Goal: Transaction & Acquisition: Purchase product/service

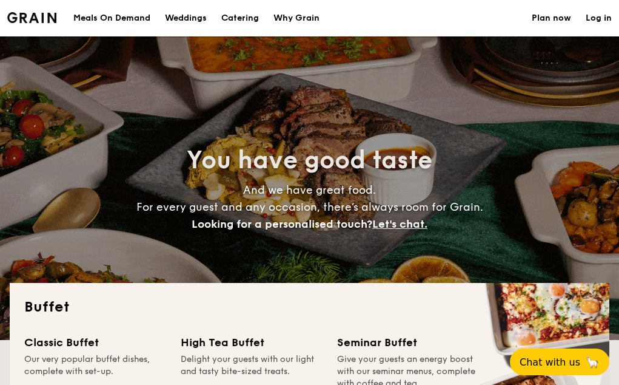
select select
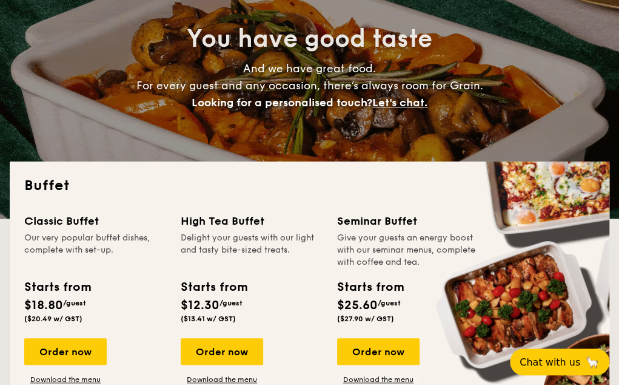
scroll to position [182, 0]
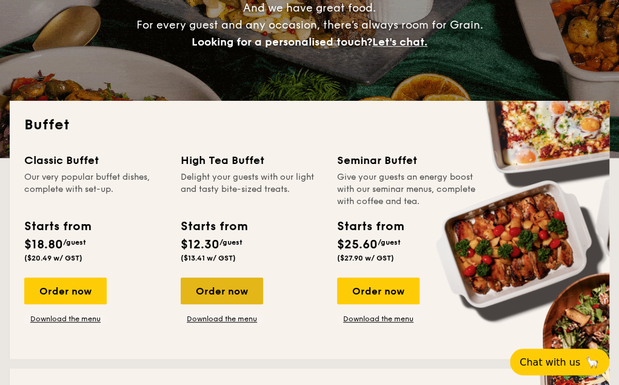
click at [209, 288] on div "Order now" at bounding box center [222, 290] width 82 height 27
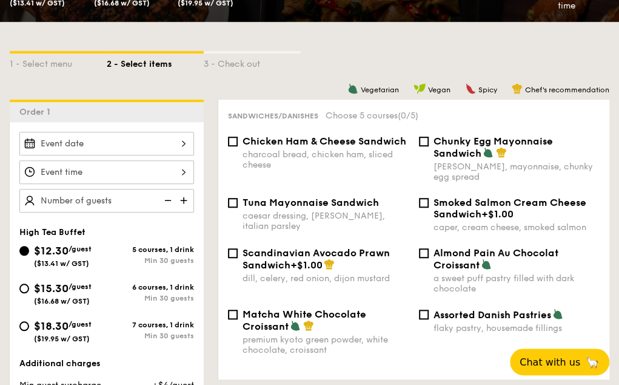
scroll to position [303, 0]
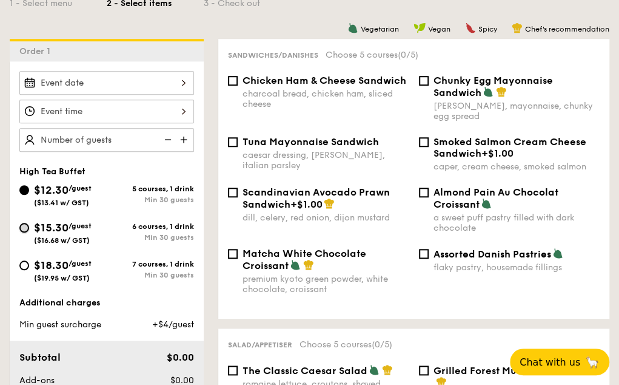
click at [25, 223] on input "$15.30 /guest ($16.68 w/ GST) 6 courses, 1 drink Min 30 guests" at bounding box center [24, 228] width 10 height 10
radio input "true"
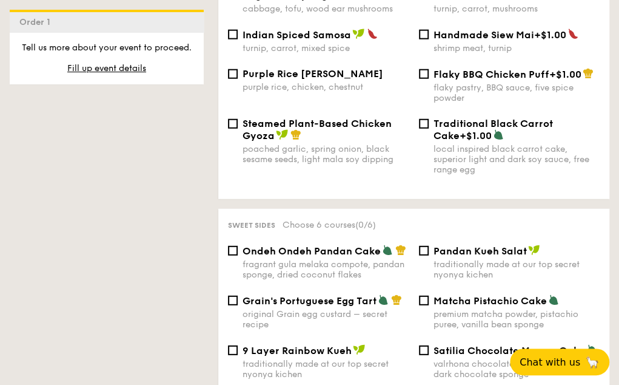
scroll to position [910, 0]
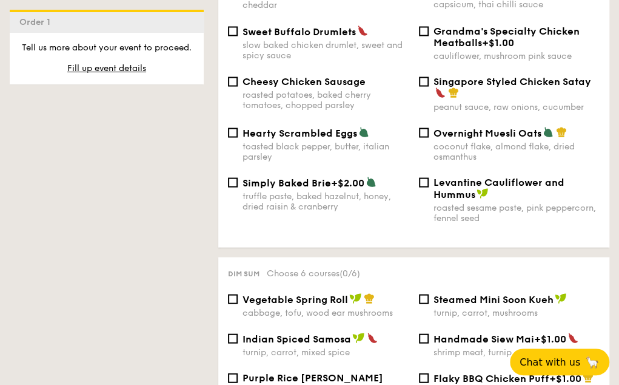
select select
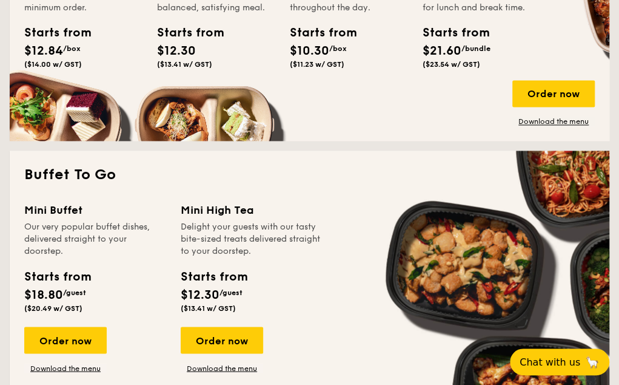
scroll to position [728, 0]
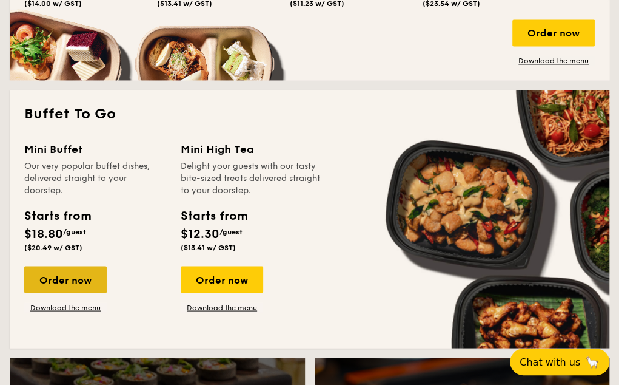
click at [75, 280] on div "Order now" at bounding box center [65, 279] width 82 height 27
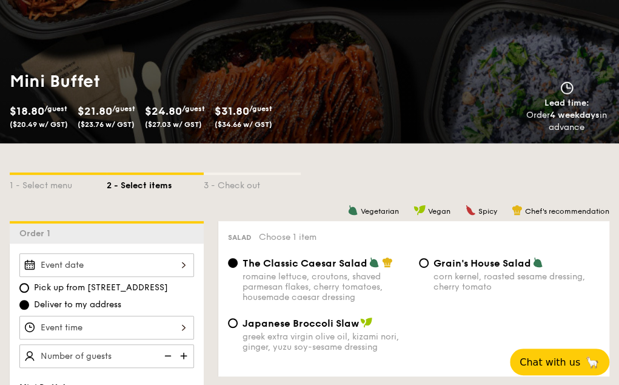
scroll to position [303, 0]
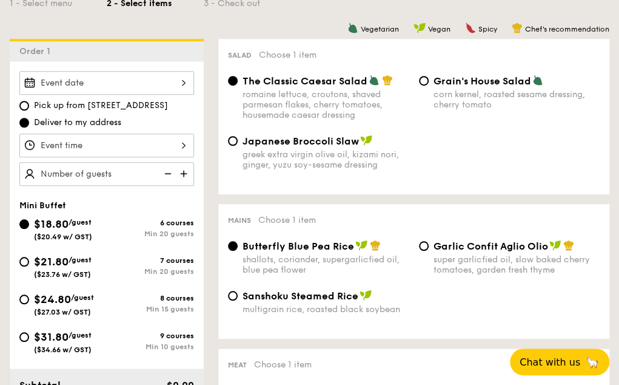
click at [185, 172] on img at bounding box center [185, 173] width 18 height 23
click at [185, 170] on img at bounding box center [185, 173] width 18 height 23
click at [169, 170] on img at bounding box center [167, 173] width 18 height 23
type input "20 guests"
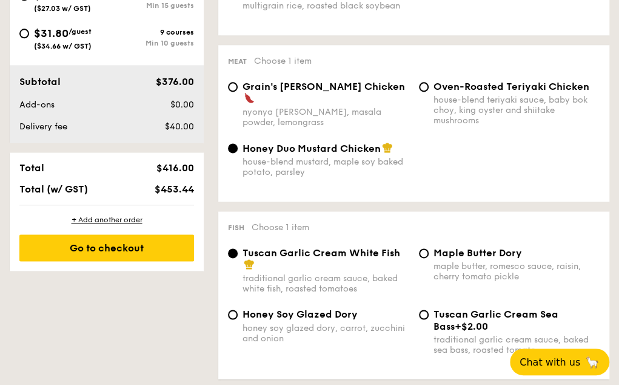
scroll to position [667, 0]
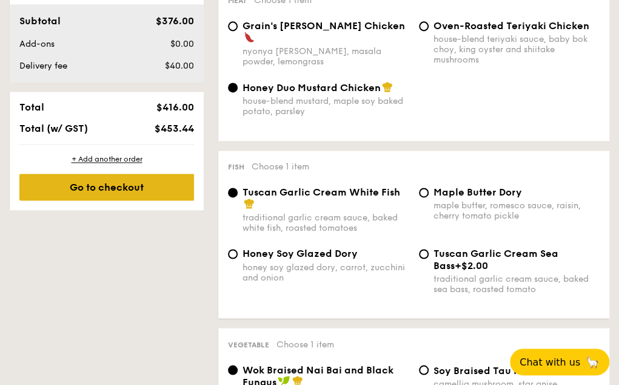
click at [135, 184] on div "Go to checkout" at bounding box center [106, 186] width 175 height 27
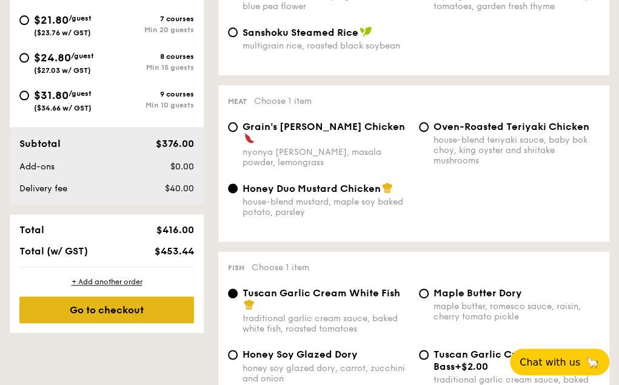
scroll to position [627, 0]
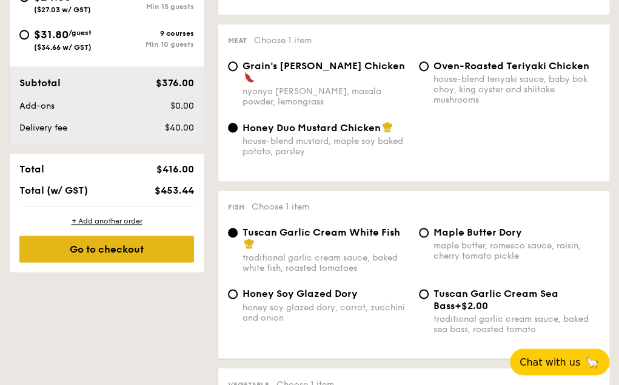
click at [114, 247] on div "Go to checkout" at bounding box center [106, 248] width 175 height 27
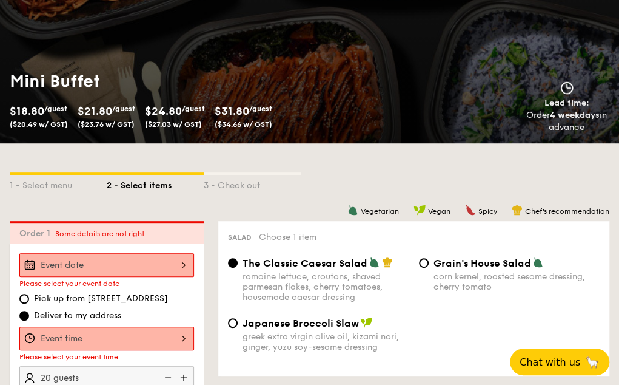
scroll to position [0, 0]
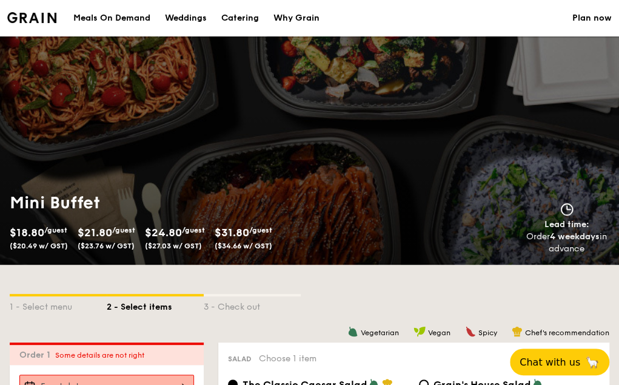
select select
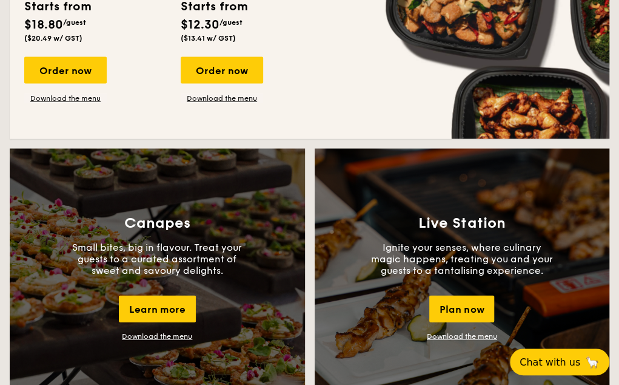
scroll to position [997, 0]
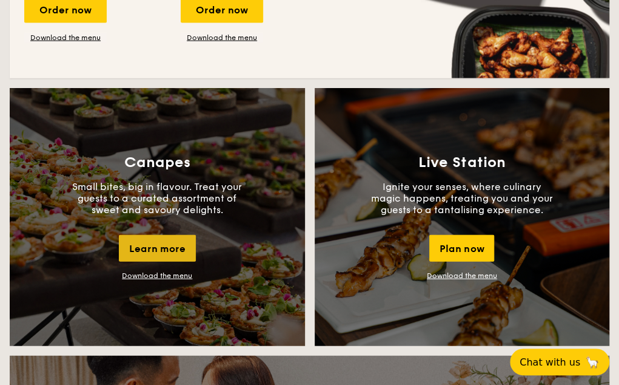
click at [164, 246] on div "Learn more" at bounding box center [157, 248] width 77 height 27
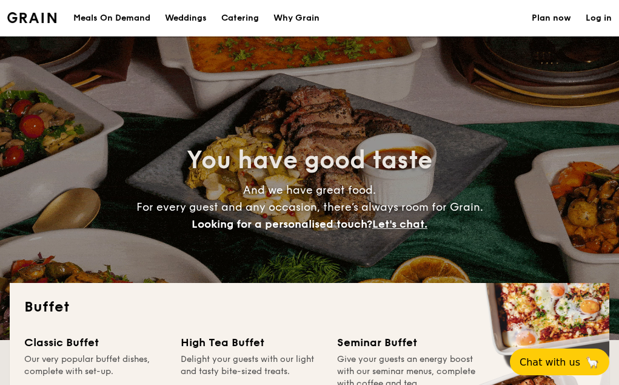
select select
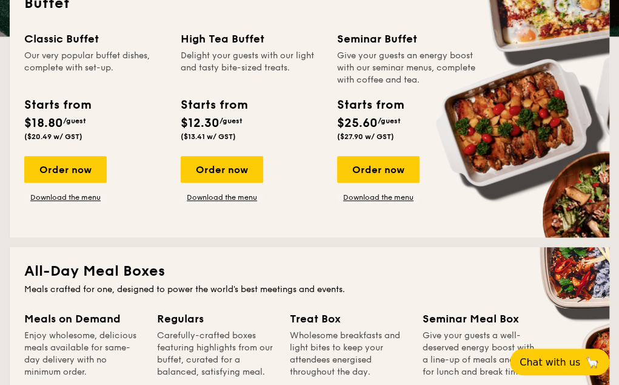
scroll to position [243, 0]
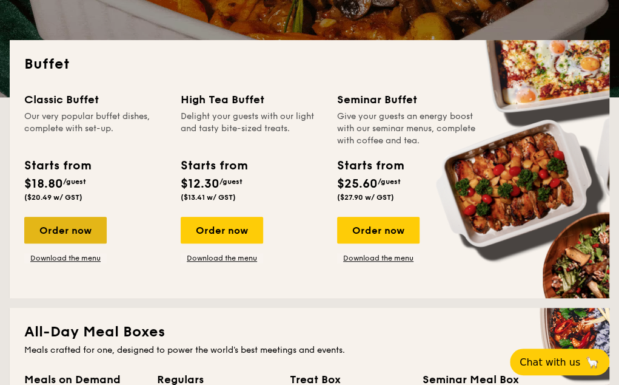
click at [68, 226] on div "Order now" at bounding box center [65, 230] width 82 height 27
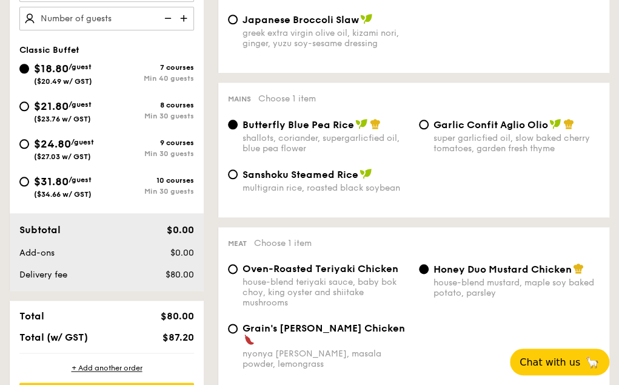
scroll to position [303, 0]
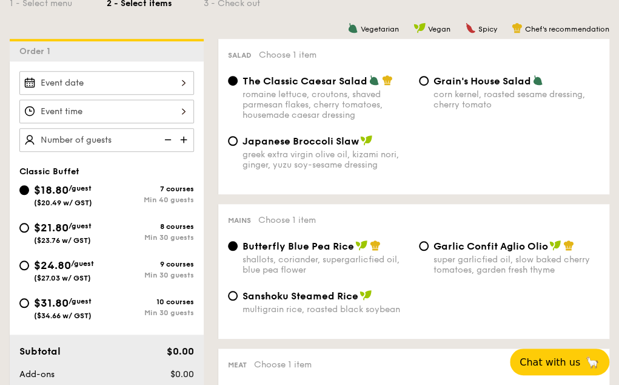
click at [89, 82] on div at bounding box center [106, 83] width 175 height 24
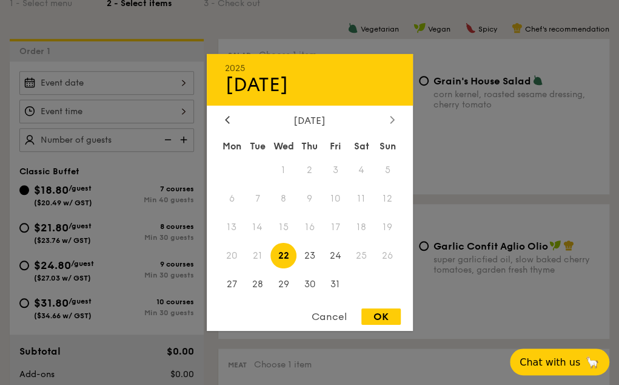
click at [395, 115] on div at bounding box center [392, 121] width 11 height 12
click at [394, 116] on icon at bounding box center [392, 119] width 5 height 8
click at [225, 115] on icon at bounding box center [227, 119] width 5 height 8
click at [336, 253] on span "21" at bounding box center [336, 255] width 26 height 26
click at [374, 314] on div "OK" at bounding box center [381, 316] width 39 height 16
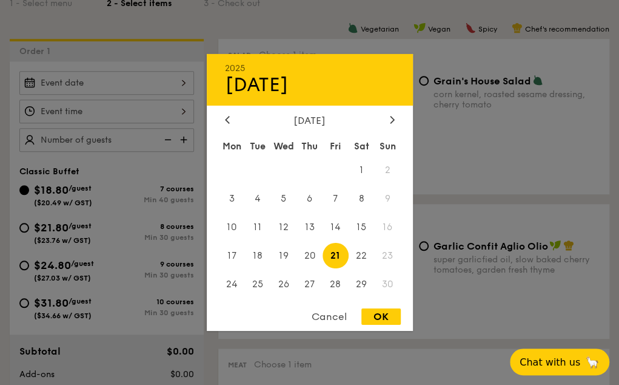
type input "Nov 21, 2025"
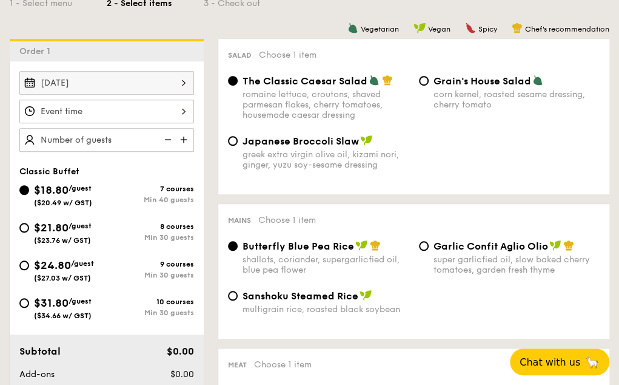
click at [174, 107] on div at bounding box center [106, 111] width 175 height 24
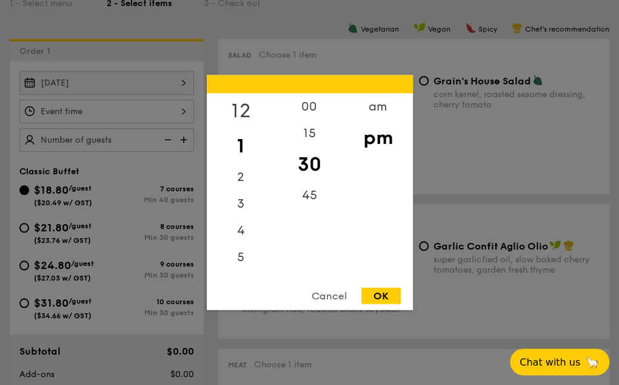
click at [241, 102] on div "12" at bounding box center [241, 110] width 69 height 35
click at [311, 107] on div "00" at bounding box center [309, 110] width 69 height 35
click at [389, 300] on div "OK" at bounding box center [381, 296] width 39 height 16
type input "12:00PM"
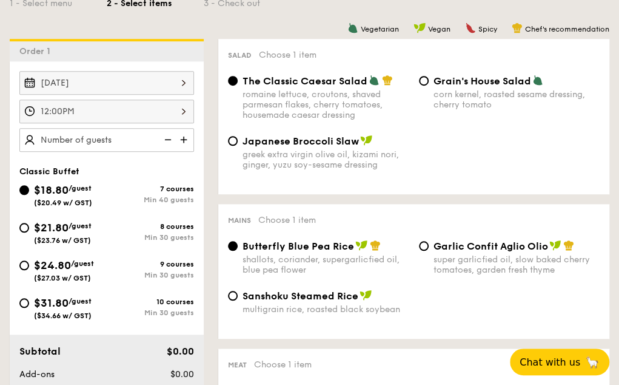
click at [186, 138] on img at bounding box center [185, 139] width 18 height 23
click at [169, 135] on img at bounding box center [167, 139] width 18 height 23
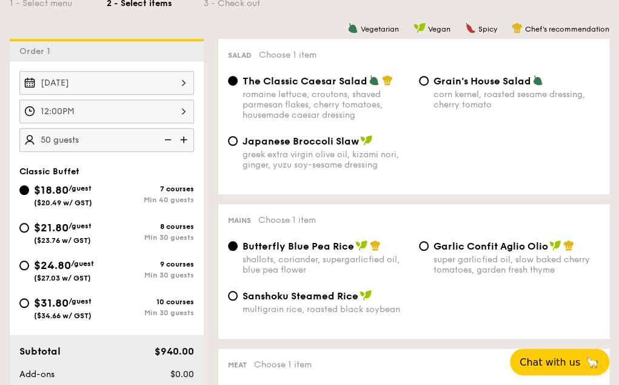
click at [169, 135] on img at bounding box center [167, 139] width 18 height 23
type input "40 guests"
click at [169, 135] on img at bounding box center [167, 139] width 18 height 23
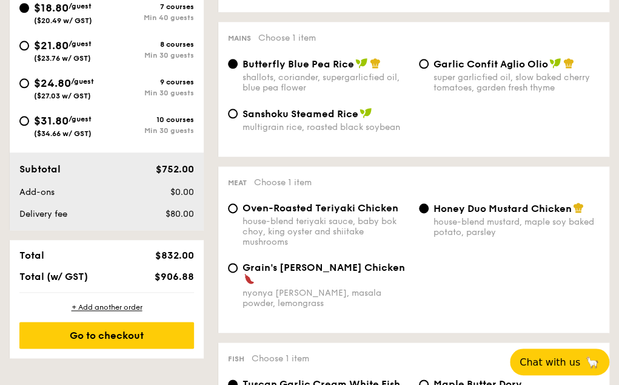
scroll to position [364, 0]
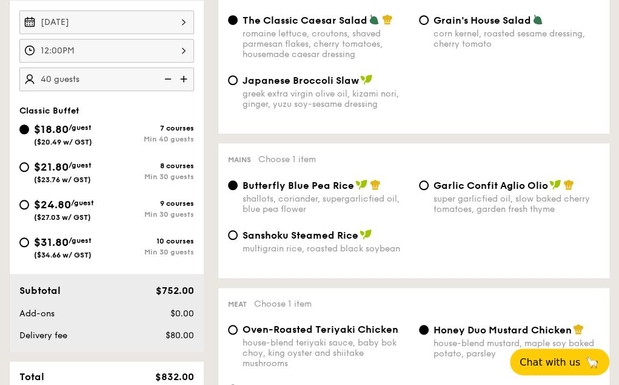
click at [172, 81] on img at bounding box center [167, 78] width 18 height 23
click at [166, 78] on img at bounding box center [167, 78] width 18 height 23
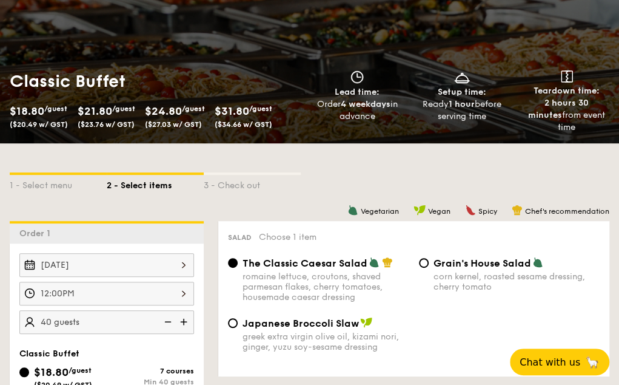
scroll to position [61, 0]
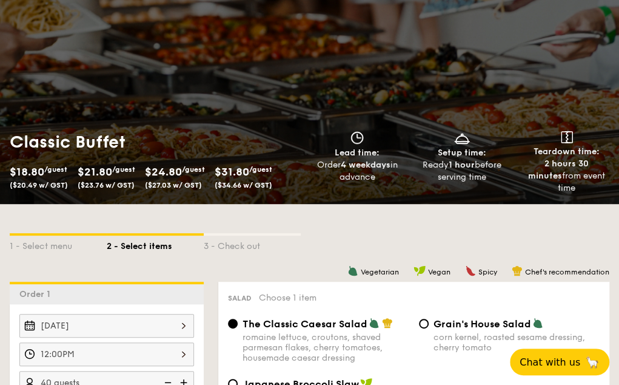
select select
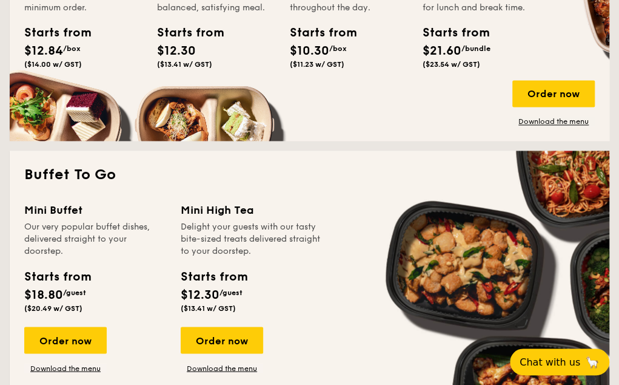
scroll to position [728, 0]
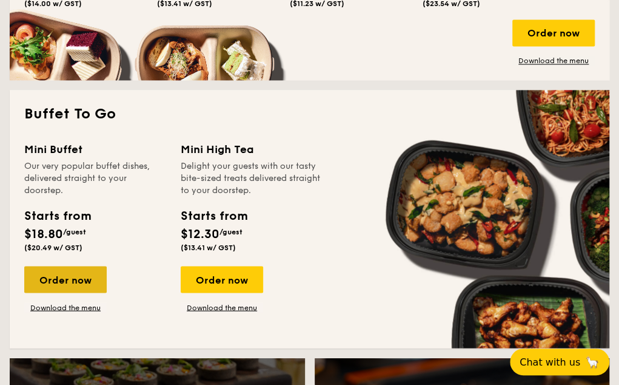
click at [52, 282] on div "Order now" at bounding box center [65, 279] width 82 height 27
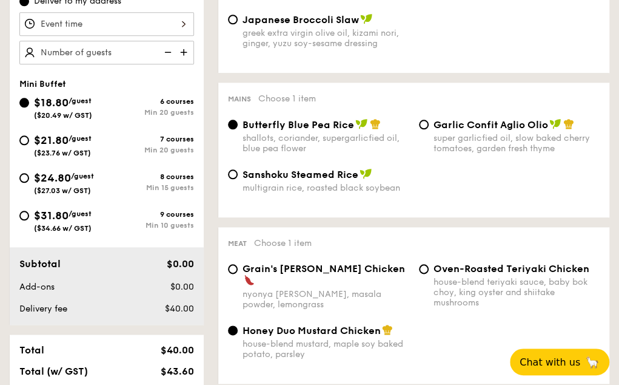
scroll to position [364, 0]
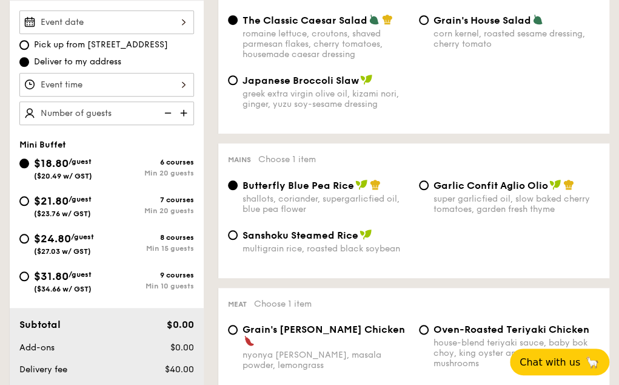
click at [183, 110] on img at bounding box center [185, 112] width 18 height 23
click at [184, 107] on img at bounding box center [185, 112] width 18 height 23
click at [183, 111] on img at bounding box center [185, 112] width 18 height 23
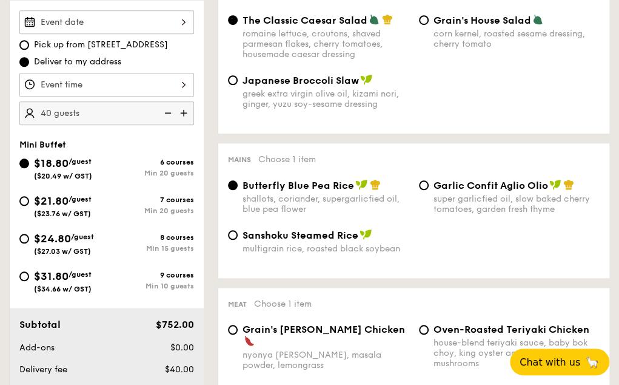
click at [183, 111] on img at bounding box center [185, 112] width 18 height 23
click at [183, 110] on img at bounding box center [185, 112] width 18 height 23
type input "50 guests"
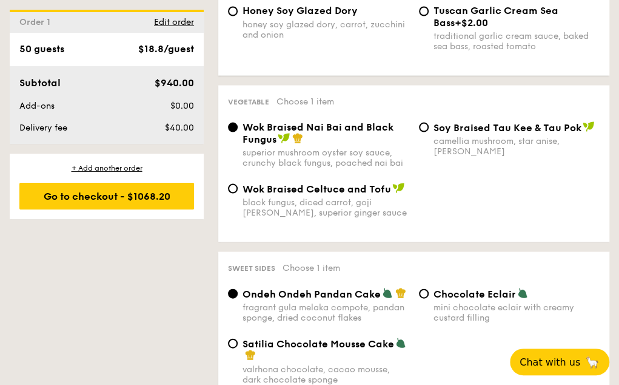
scroll to position [1031, 0]
